Goal: Task Accomplishment & Management: Complete application form

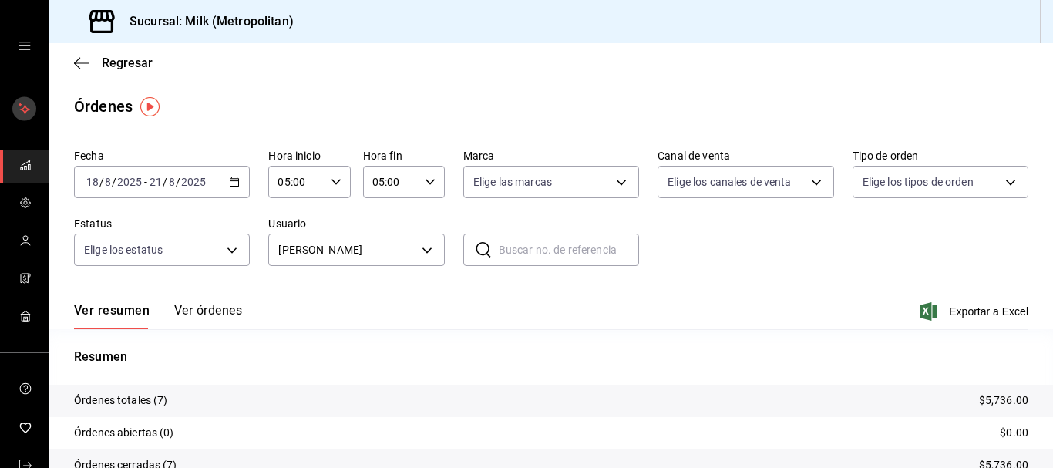
click at [22, 119] on rect "mailbox folders" at bounding box center [24, 109] width 24 height 24
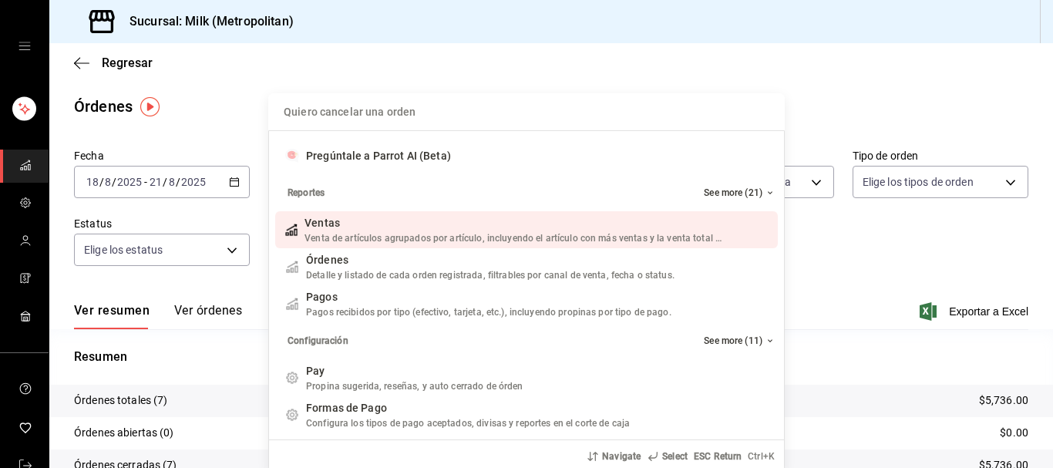
click at [25, 119] on div "Quiero cancelar una orden Pregúntale a Parrot AI (Beta) Reportes See more (21) …" at bounding box center [526, 234] width 1053 height 468
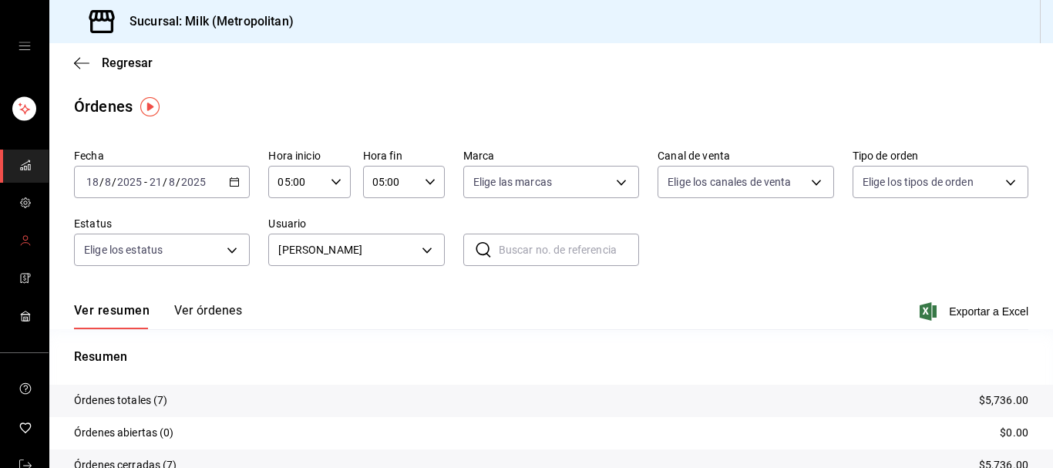
click at [22, 248] on span "mailbox folders" at bounding box center [25, 241] width 12 height 21
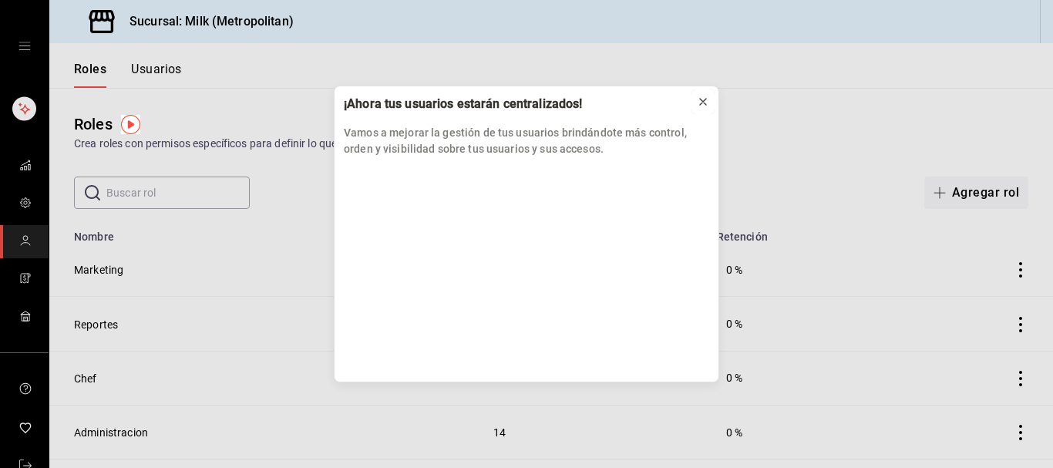
click at [705, 96] on div at bounding box center [703, 101] width 12 height 15
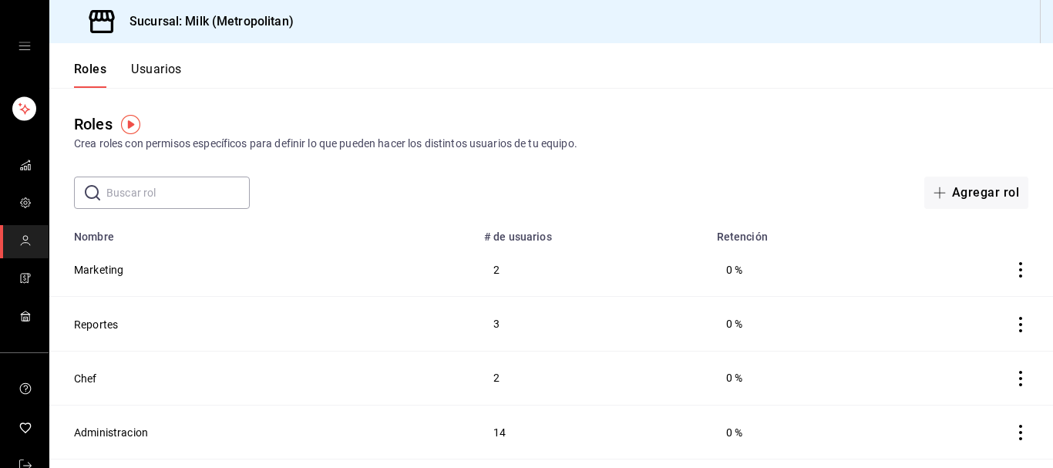
click at [156, 71] on button "Usuarios" at bounding box center [156, 75] width 51 height 26
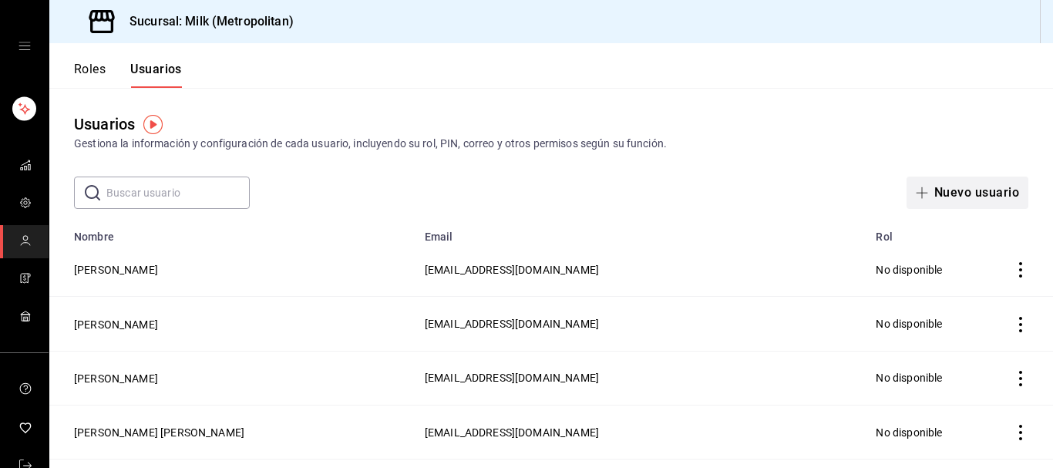
click at [977, 193] on button "Nuevo usuario" at bounding box center [967, 193] width 122 height 32
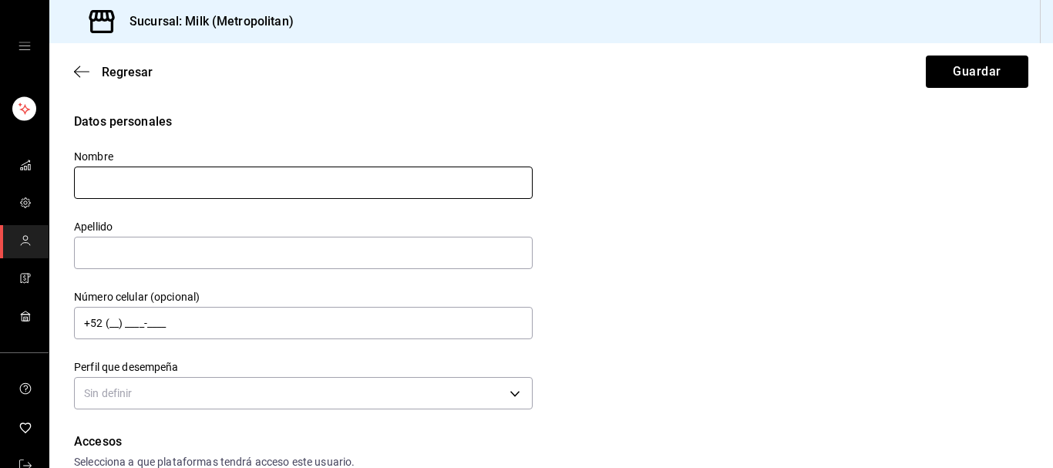
click at [229, 178] on input "text" at bounding box center [303, 182] width 459 height 32
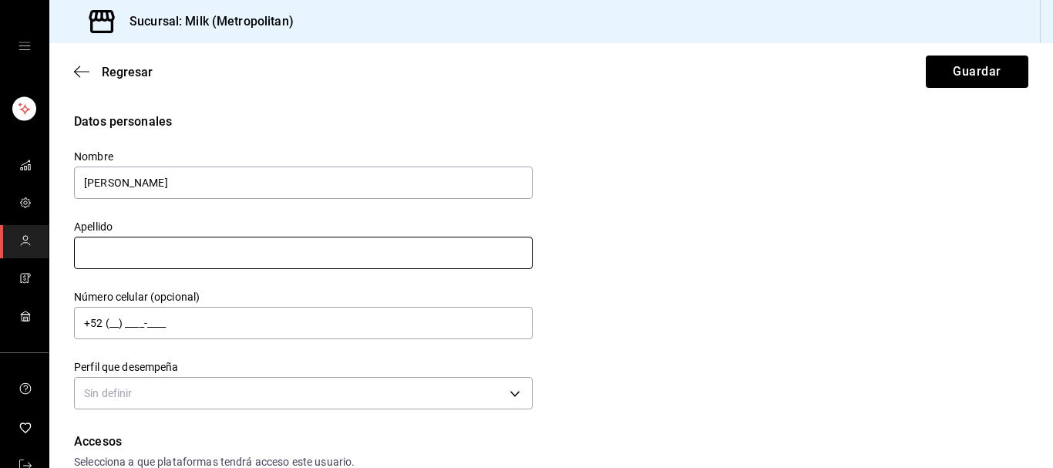
type input "[PERSON_NAME]"
click at [158, 237] on input "text" at bounding box center [303, 253] width 459 height 32
type input "[PERSON_NAME] [PERSON_NAME]"
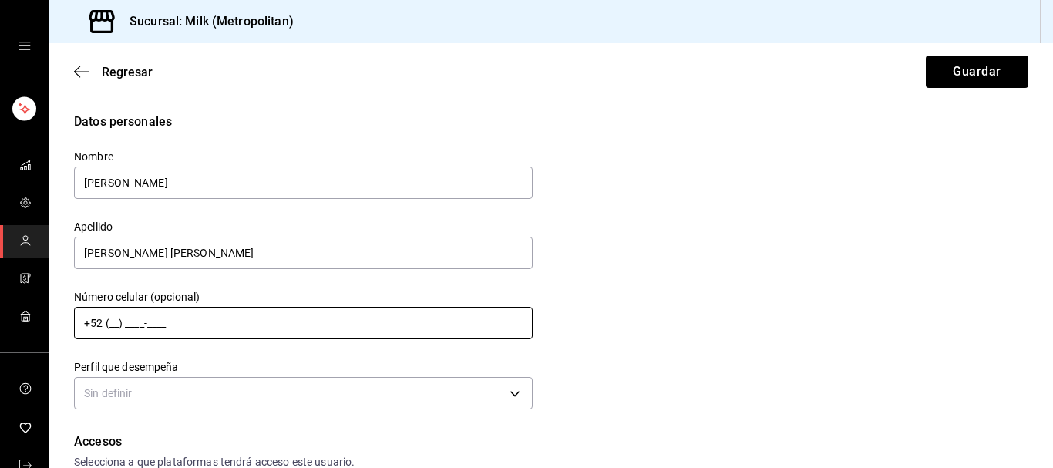
click at [116, 323] on input "+52 (__) ____-____" at bounding box center [303, 323] width 459 height 32
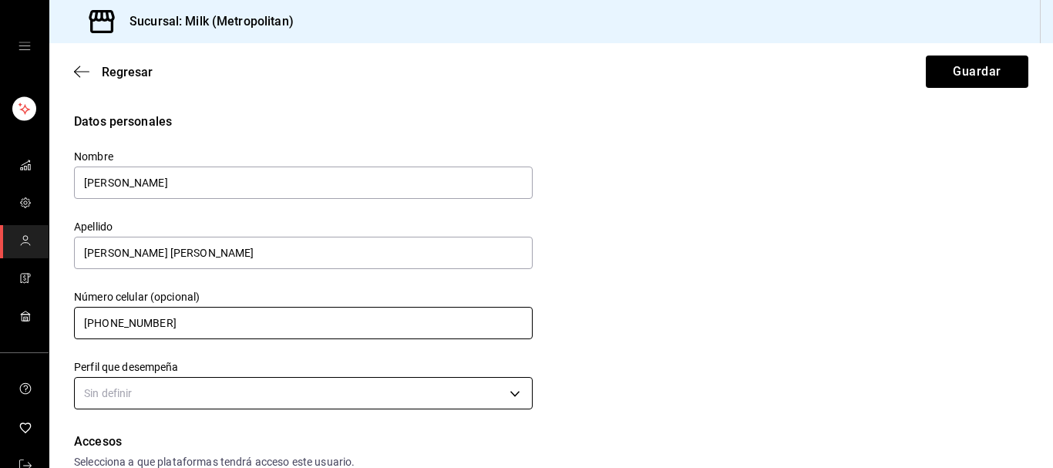
type input "[PHONE_NUMBER]"
click at [342, 392] on body "Sucursal: Milk (Metropolitan) Regresar Guardar Datos personales Nombre [PERSON_…" at bounding box center [526, 234] width 1053 height 468
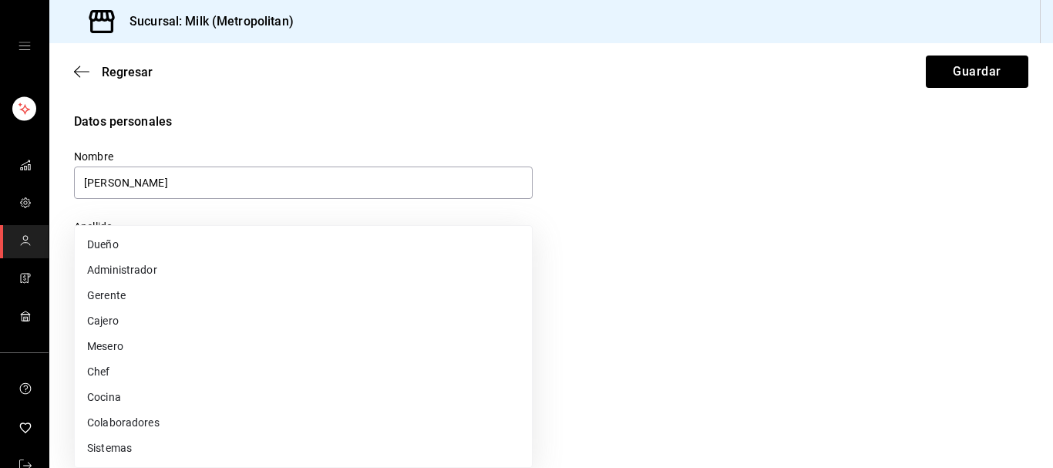
click at [140, 343] on li "Mesero" at bounding box center [303, 346] width 457 height 25
type input "WAITER"
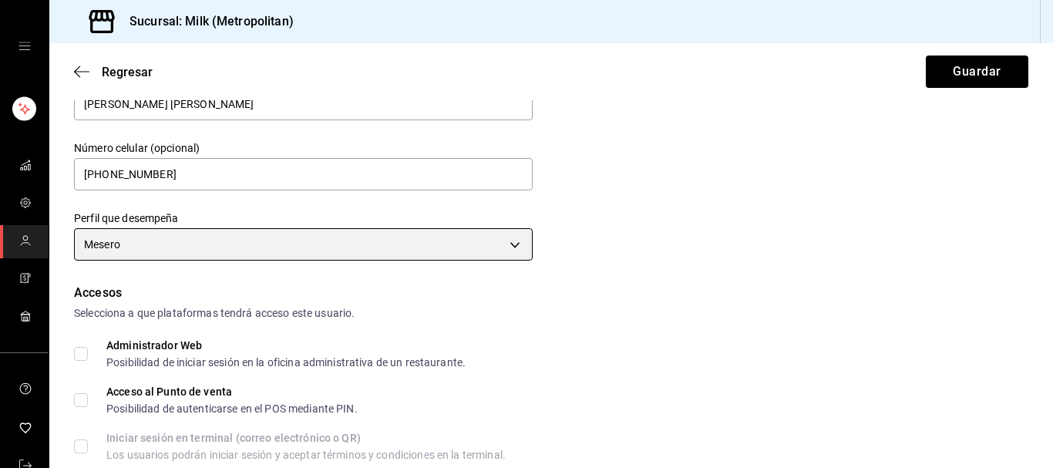
scroll to position [157, 0]
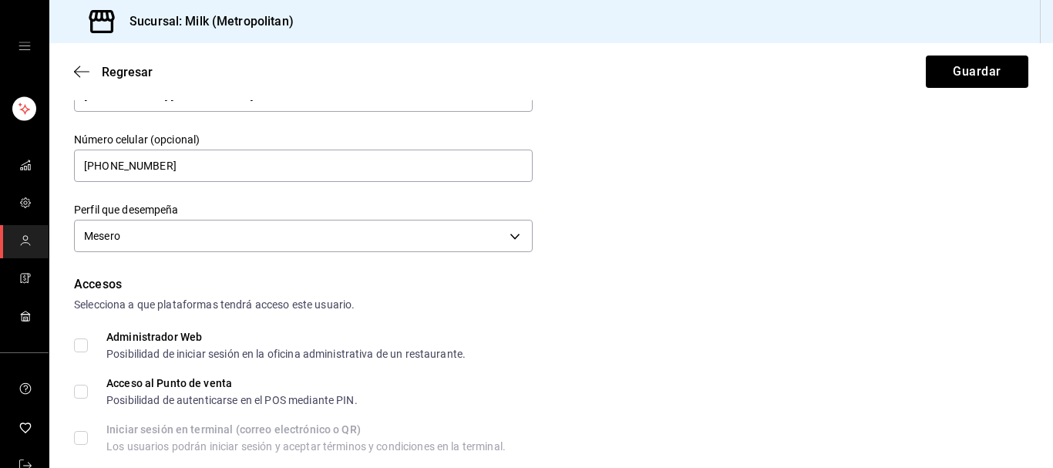
click at [86, 340] on input "Administrador Web Posibilidad de iniciar sesión en la oficina administrativa de…" at bounding box center [81, 345] width 14 height 14
checkbox input "true"
click at [78, 395] on input "Acceso al Punto de venta Posibilidad de autenticarse en el POS mediante PIN." at bounding box center [81, 392] width 14 height 14
checkbox input "true"
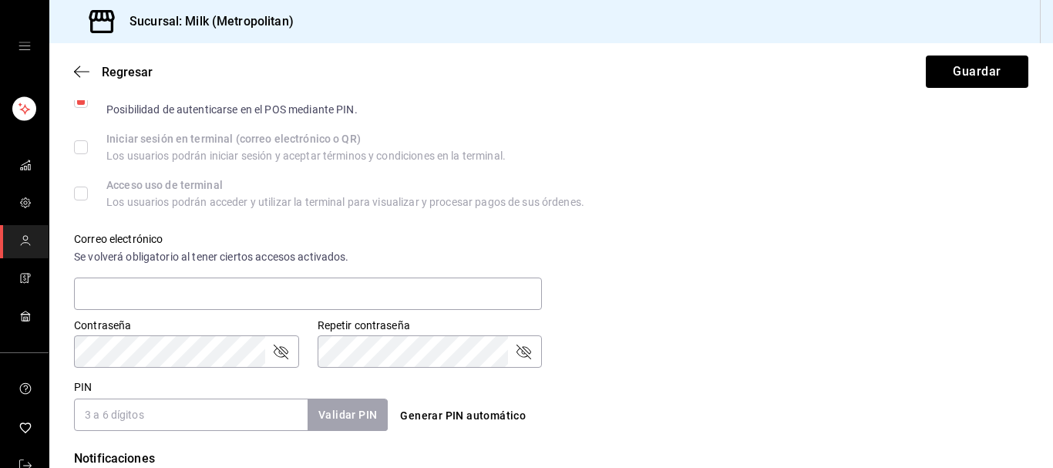
scroll to position [472, 0]
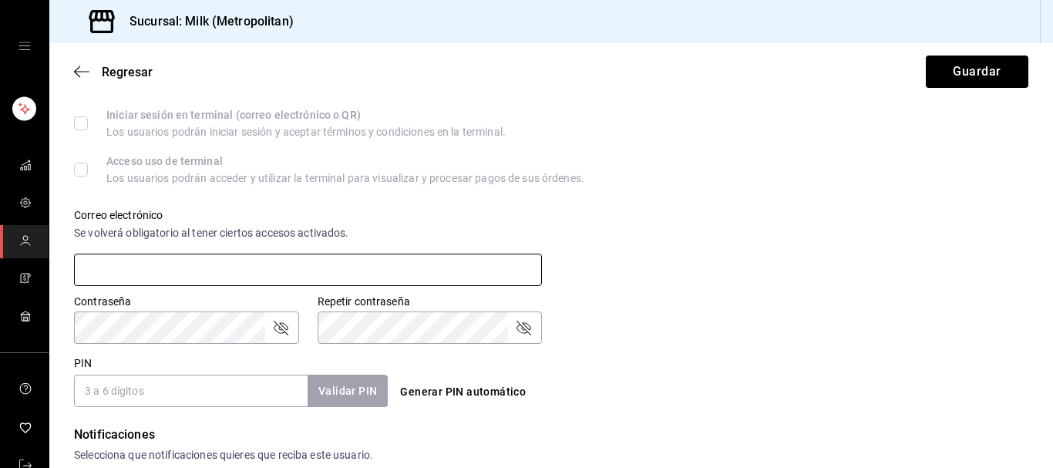
click at [209, 278] on input "text" at bounding box center [308, 270] width 468 height 32
click at [210, 267] on input "text" at bounding box center [308, 270] width 468 height 32
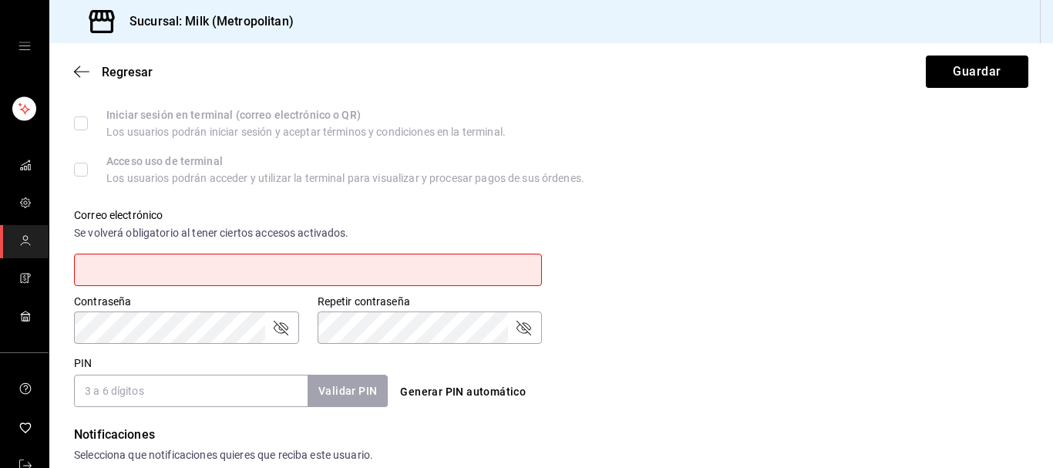
click at [266, 337] on div "Contraseña" at bounding box center [186, 327] width 225 height 32
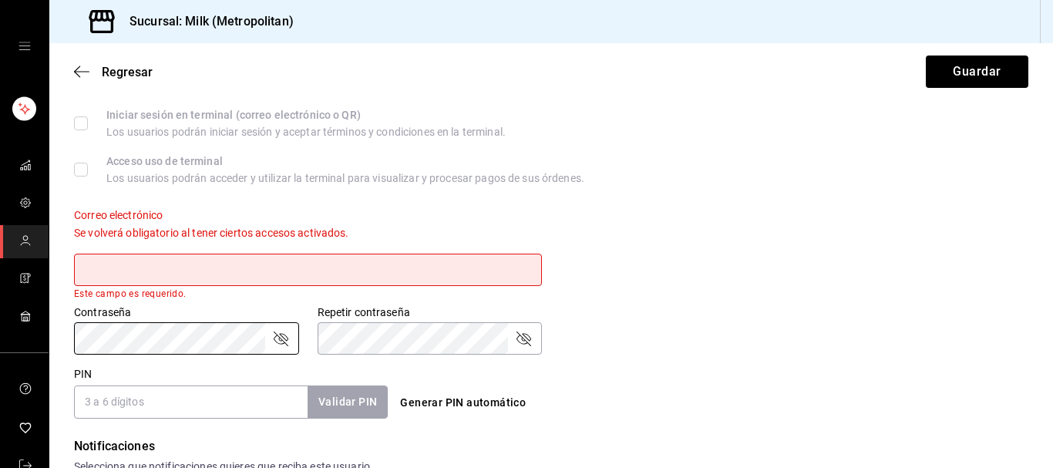
click at [400, 320] on div "Repetir contraseña Repetir contraseña" at bounding box center [430, 329] width 225 height 49
click at [519, 339] on icon "passwordField" at bounding box center [523, 338] width 18 height 18
click at [370, 267] on input "text" at bounding box center [308, 270] width 468 height 32
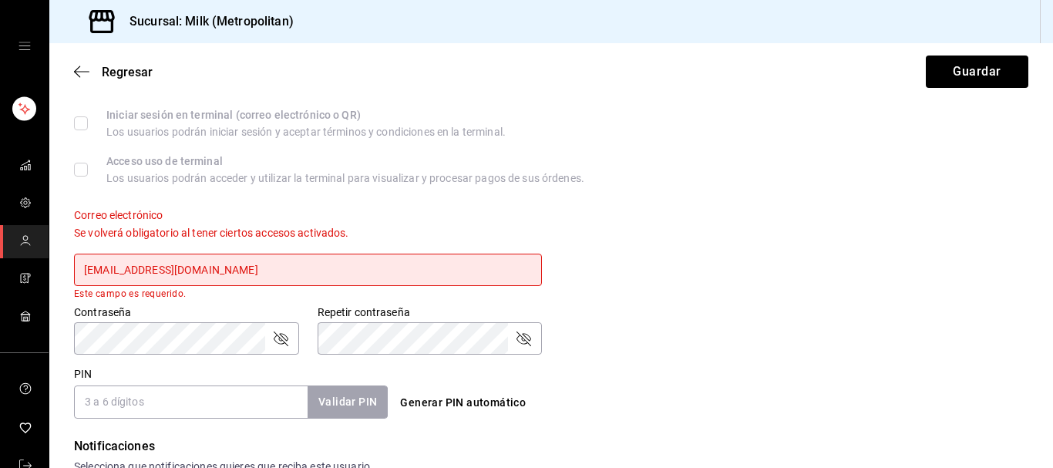
click at [240, 409] on input "PIN" at bounding box center [191, 401] width 234 height 32
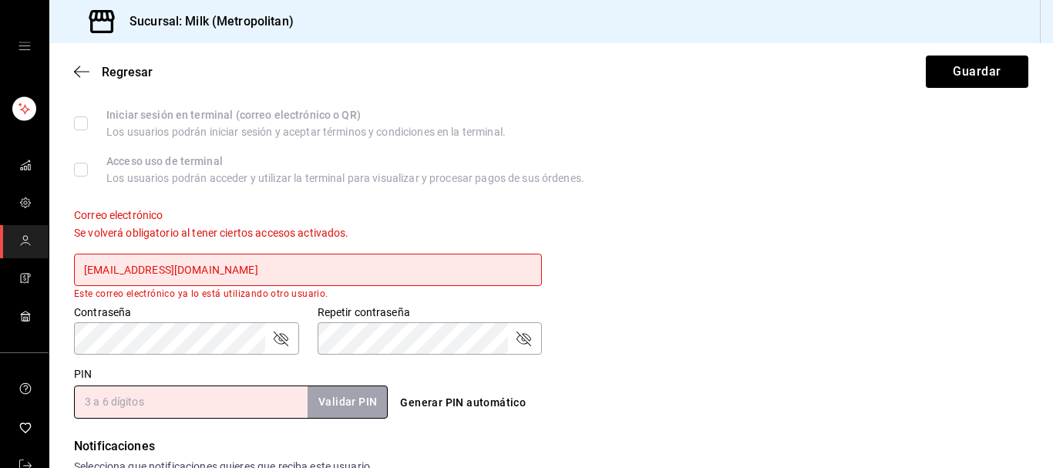
click at [252, 271] on input "[EMAIL_ADDRESS][DOMAIN_NAME]" at bounding box center [308, 270] width 468 height 32
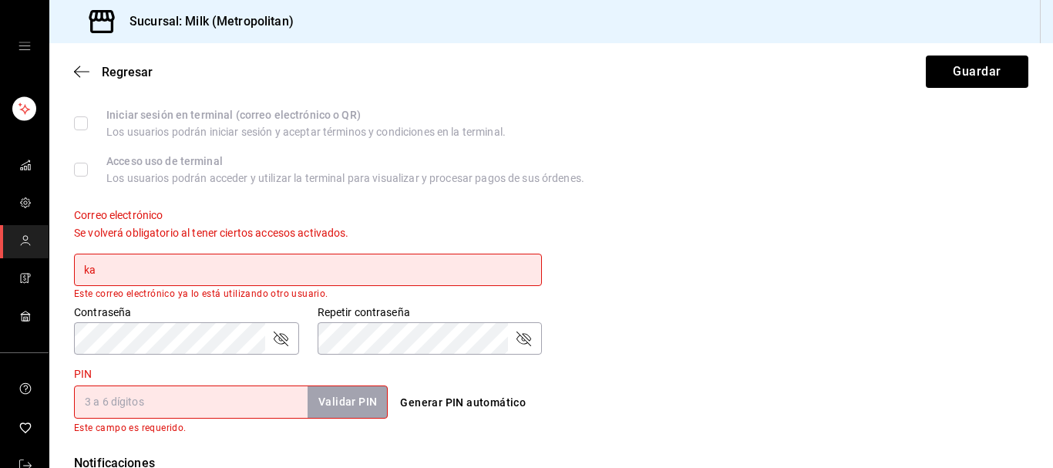
type input "k"
click at [173, 273] on input "karenlopez2802@♠[DOMAIN_NAME]" at bounding box center [308, 270] width 468 height 32
click at [177, 274] on input "karenlopez2802@♠[DOMAIN_NAME]" at bounding box center [308, 270] width 468 height 32
click at [265, 267] on input "[EMAIL_ADDRESS][DOMAIN_NAME]" at bounding box center [308, 270] width 468 height 32
type input "[EMAIL_ADDRESS][DOMAIN_NAME]"
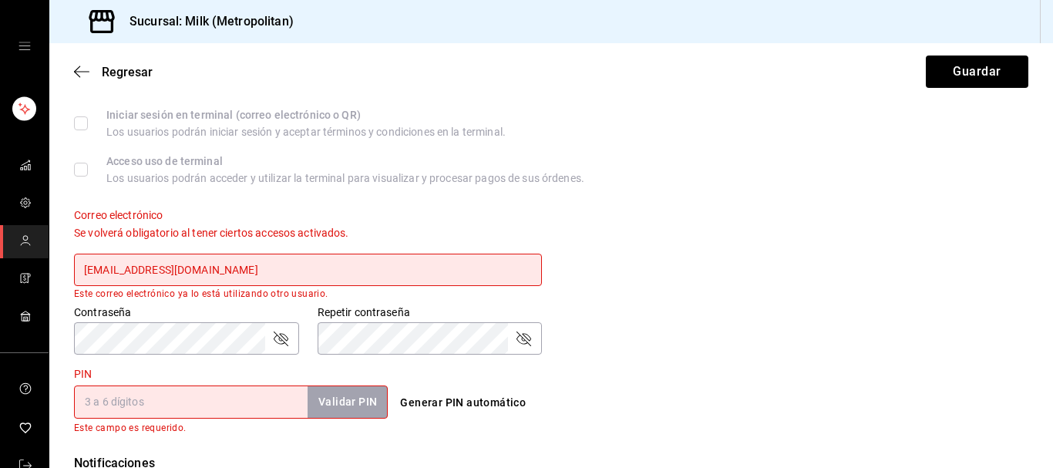
click at [254, 306] on div "Contraseña Contraseña" at bounding box center [186, 329] width 225 height 49
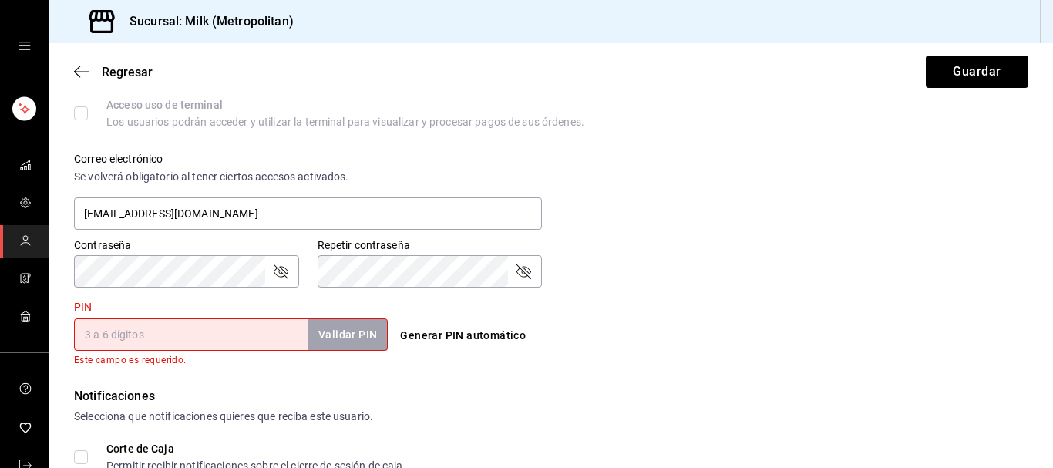
scroll to position [550, 0]
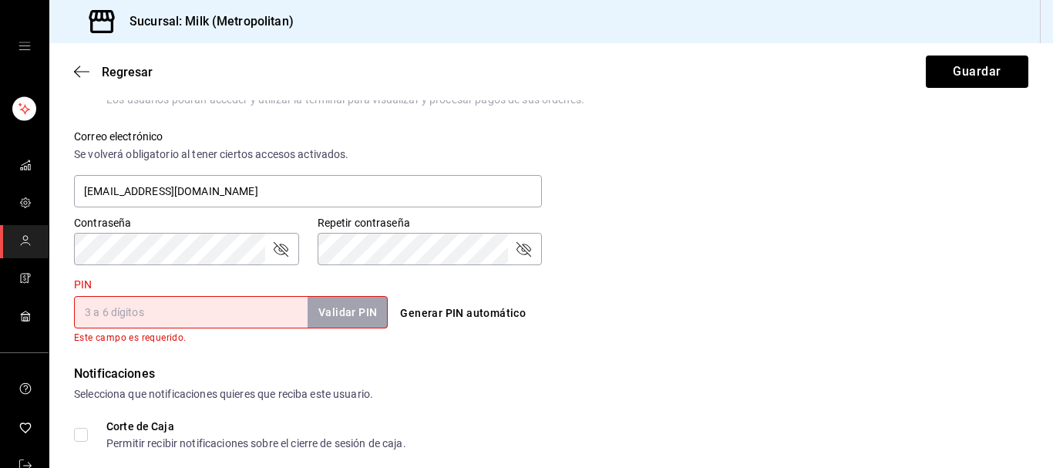
click at [191, 313] on input "PIN" at bounding box center [191, 312] width 234 height 32
type input "2002"
click at [372, 304] on button "Validar PIN" at bounding box center [347, 312] width 82 height 33
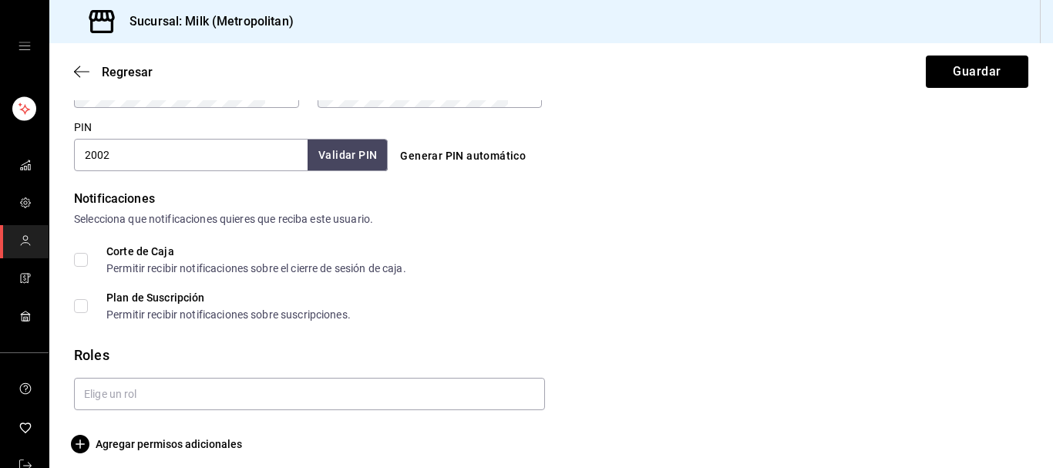
scroll to position [718, 0]
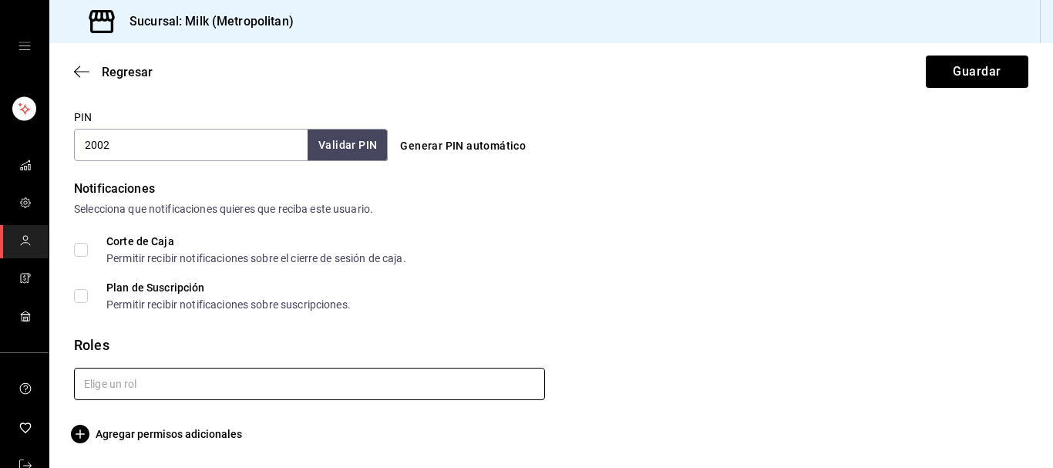
click at [131, 387] on input "text" at bounding box center [309, 384] width 471 height 32
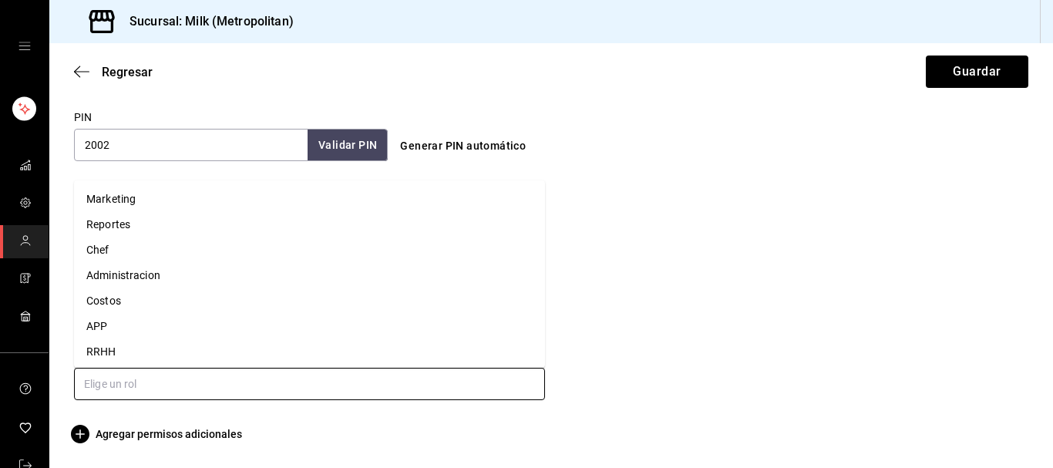
type input "m"
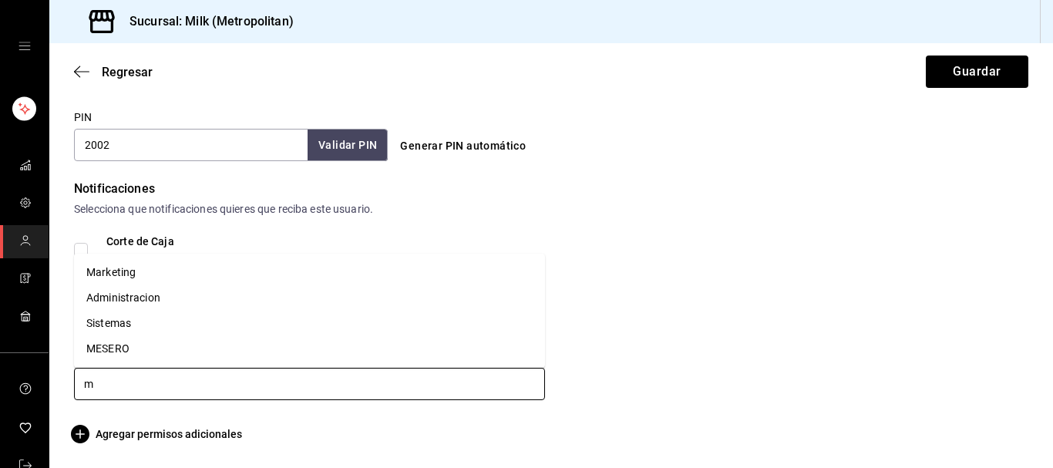
click at [148, 343] on li "MESERO" at bounding box center [309, 348] width 471 height 25
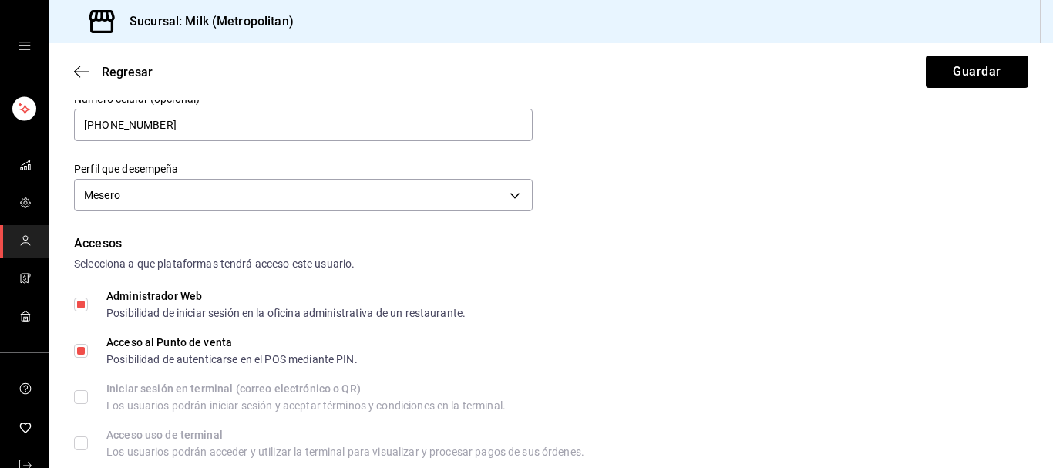
scroll to position [140, 0]
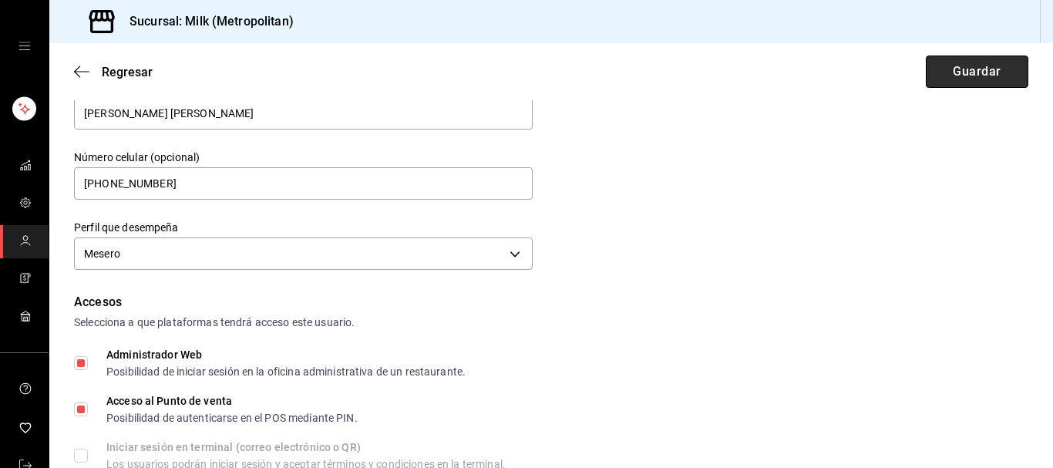
click at [984, 82] on button "Guardar" at bounding box center [977, 71] width 103 height 32
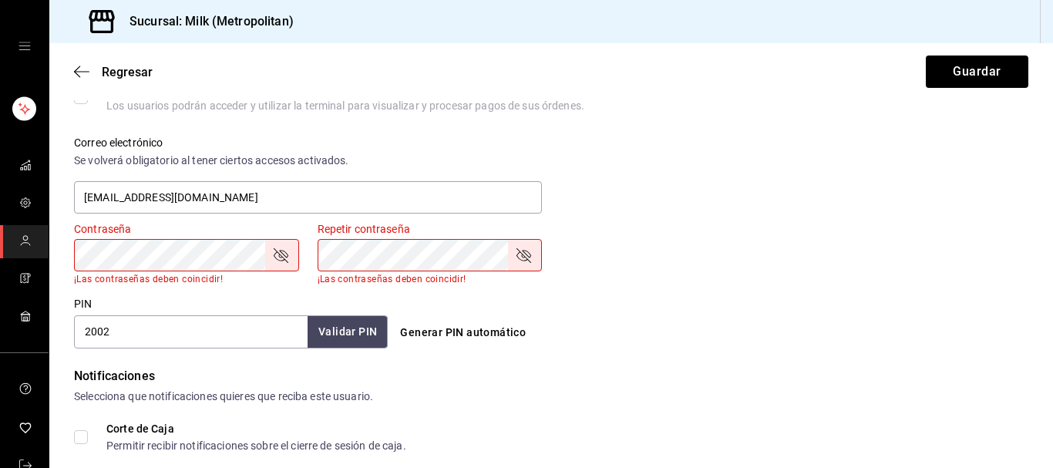
click at [286, 257] on icon "passwordField" at bounding box center [281, 255] width 15 height 15
click at [523, 260] on icon "passwordField" at bounding box center [523, 255] width 18 height 18
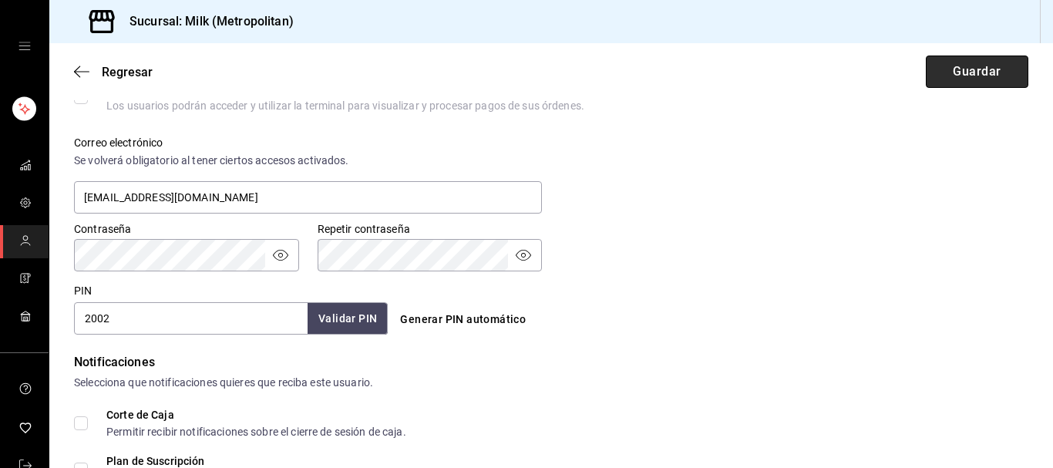
click at [953, 63] on button "Guardar" at bounding box center [977, 71] width 103 height 32
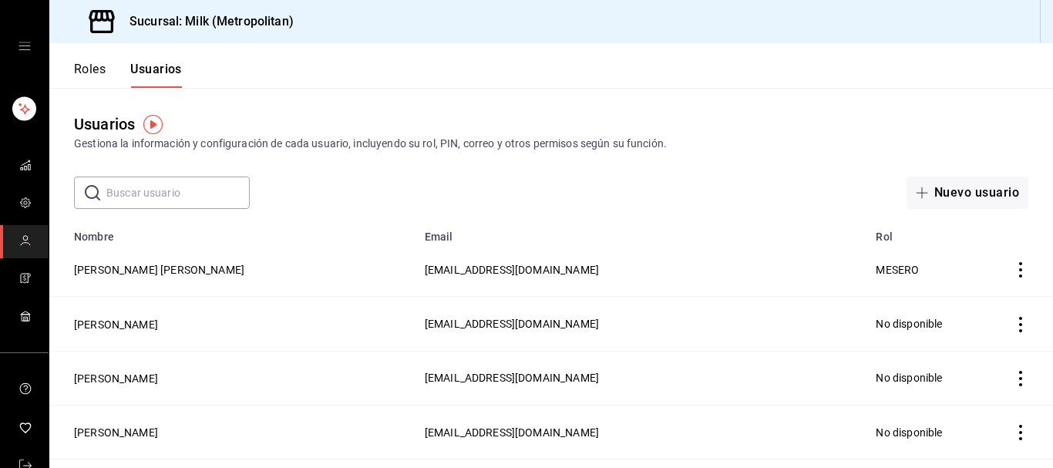
click at [78, 76] on button "Roles" at bounding box center [90, 75] width 32 height 26
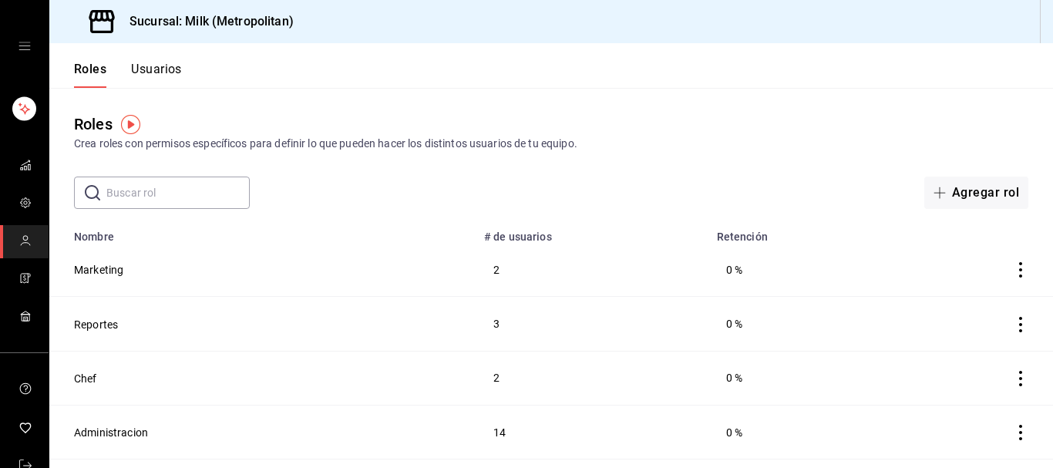
click at [133, 69] on button "Usuarios" at bounding box center [156, 75] width 51 height 26
